Goal: Task Accomplishment & Management: Manage account settings

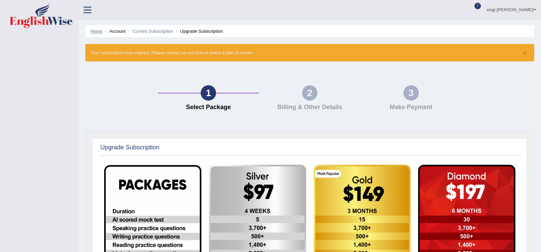
click at [95, 30] on link "Home" at bounding box center [96, 31] width 12 height 5
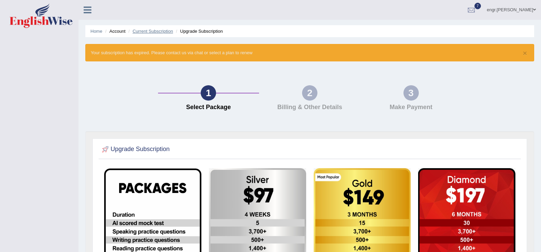
click at [148, 30] on link "Current Subscription" at bounding box center [152, 31] width 41 height 5
